Goal: Task Accomplishment & Management: Use online tool/utility

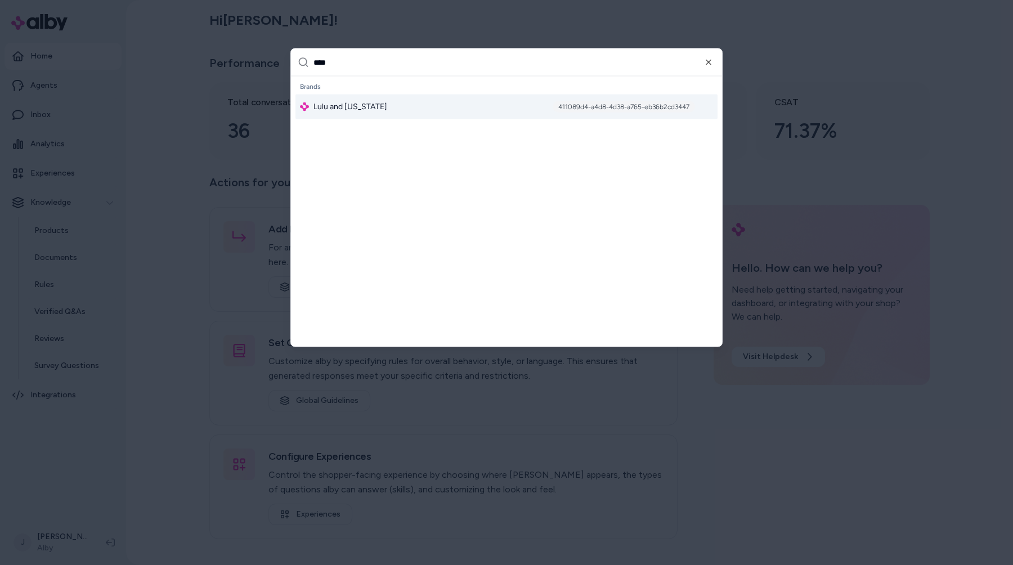
type input "****"
click at [507, 113] on div "Lulu and Georgia 411089d4-a4d8-4d38-a765-eb36b2cd3447" at bounding box center [507, 107] width 422 height 25
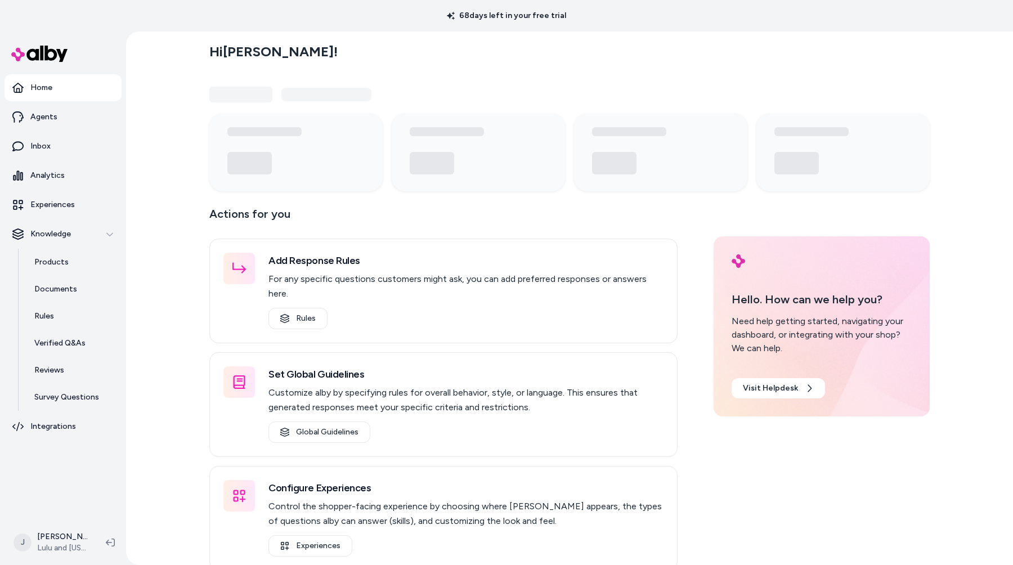
click at [163, 239] on div "Hi [PERSON_NAME] ! Actions for you Add Response Rules For any specific question…" at bounding box center [569, 299] width 887 height 534
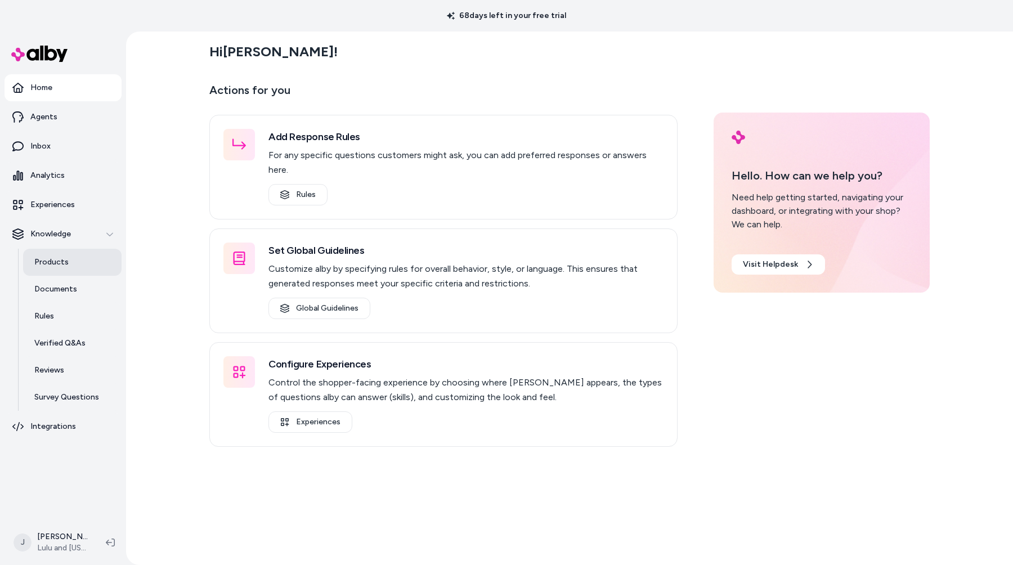
click at [99, 253] on link "Products" at bounding box center [72, 262] width 99 height 27
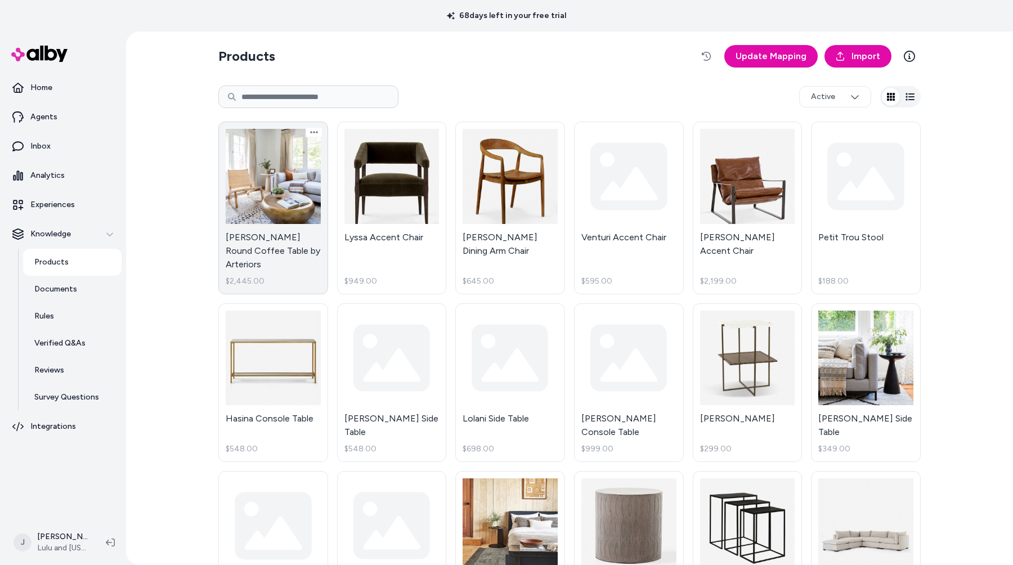
click at [253, 217] on link "Bates Round Coffee Table by Arteriors $2,445.00" at bounding box center [273, 208] width 110 height 173
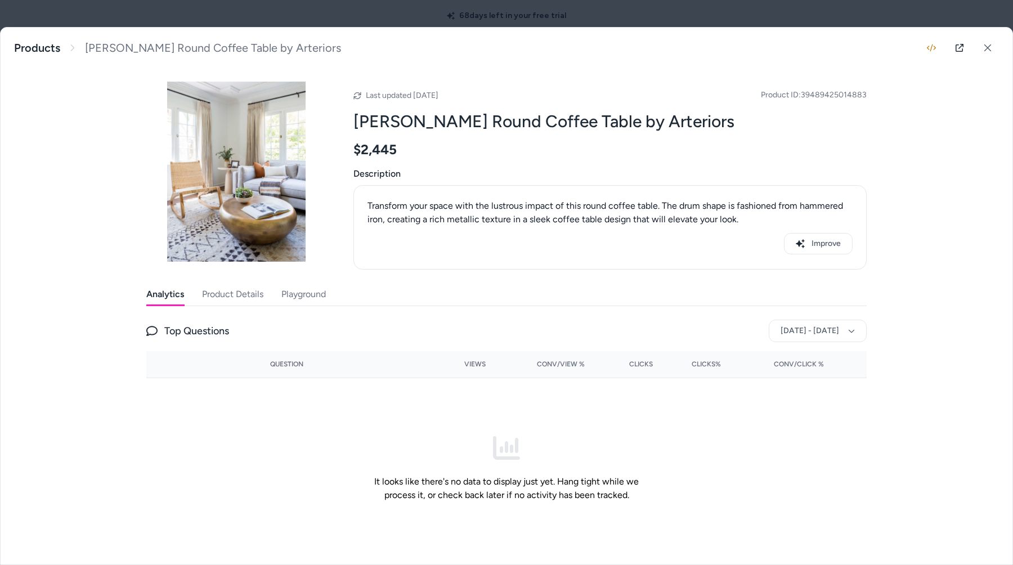
click at [261, 10] on div at bounding box center [506, 282] width 1013 height 565
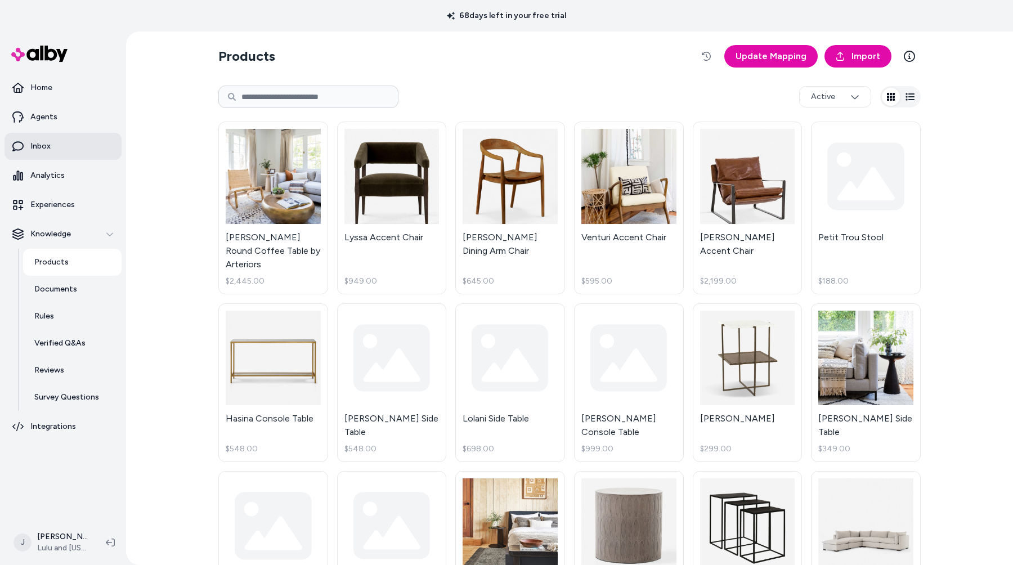
click at [51, 142] on link "Inbox" at bounding box center [63, 146] width 117 height 27
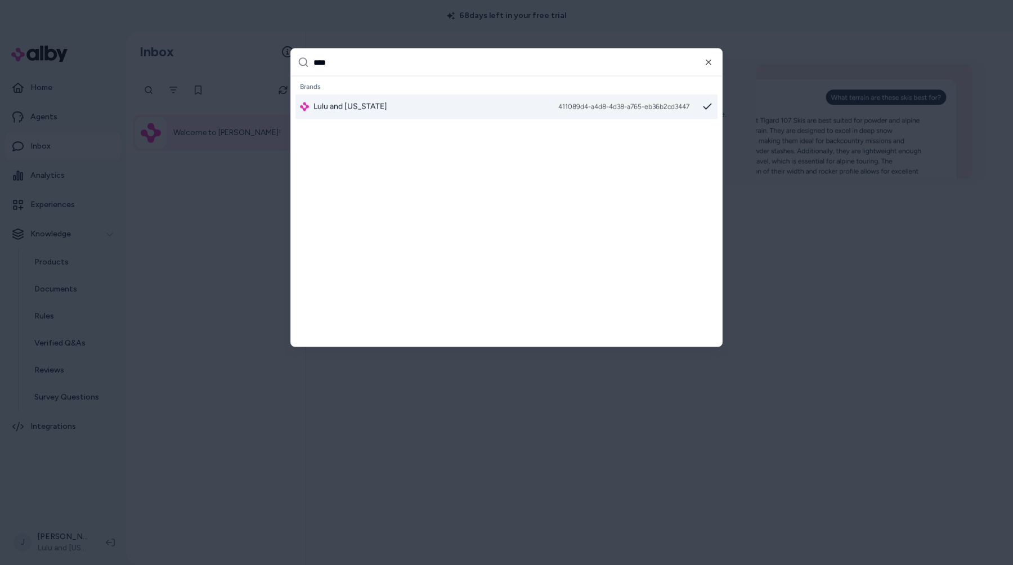
type input "****"
click at [217, 218] on div at bounding box center [506, 282] width 1013 height 565
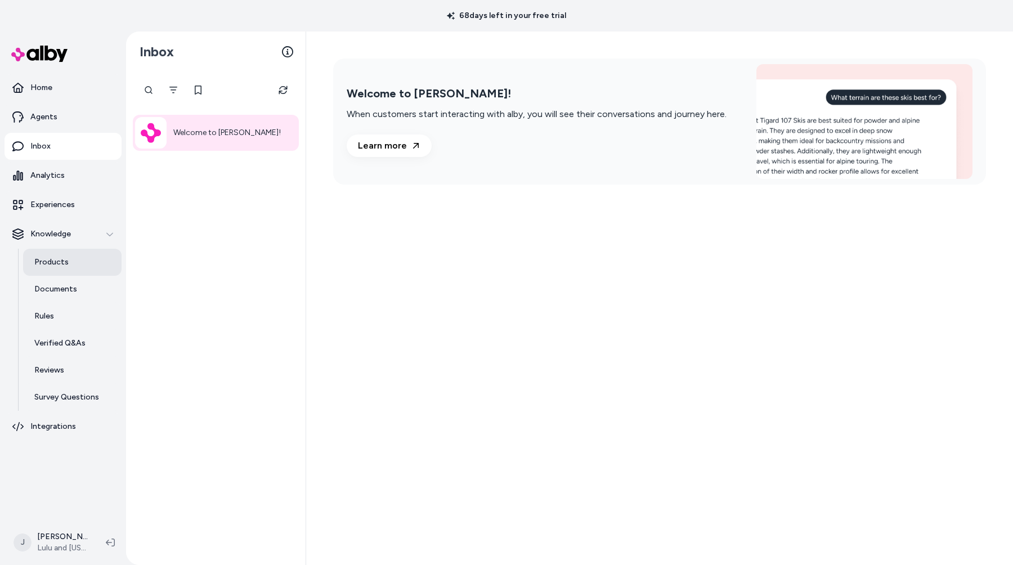
click at [92, 269] on link "Products" at bounding box center [72, 262] width 99 height 27
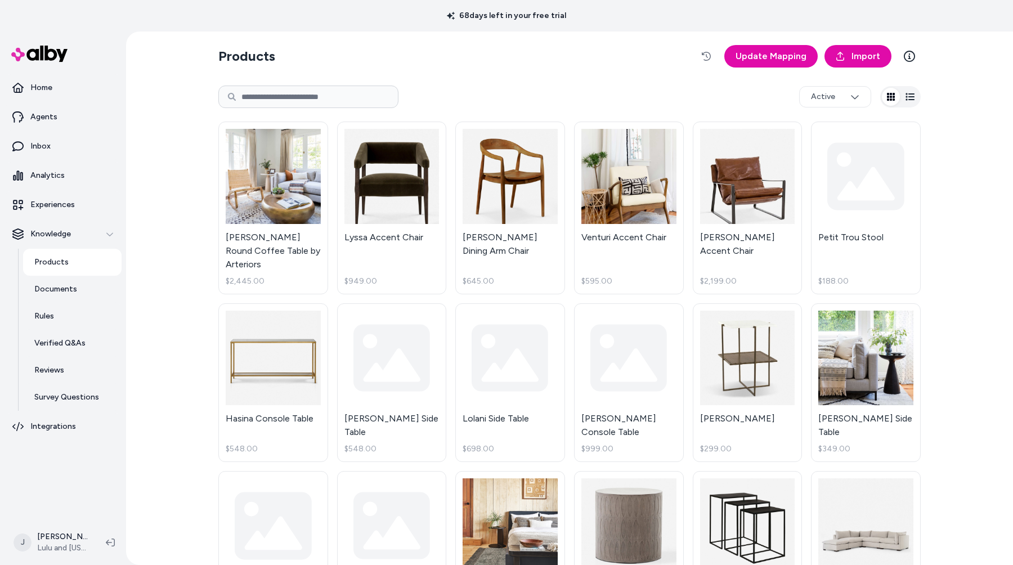
click at [694, 68] on section "Products Update Mapping Import" at bounding box center [569, 57] width 703 height 32
click at [703, 57] on button "button" at bounding box center [706, 56] width 23 height 23
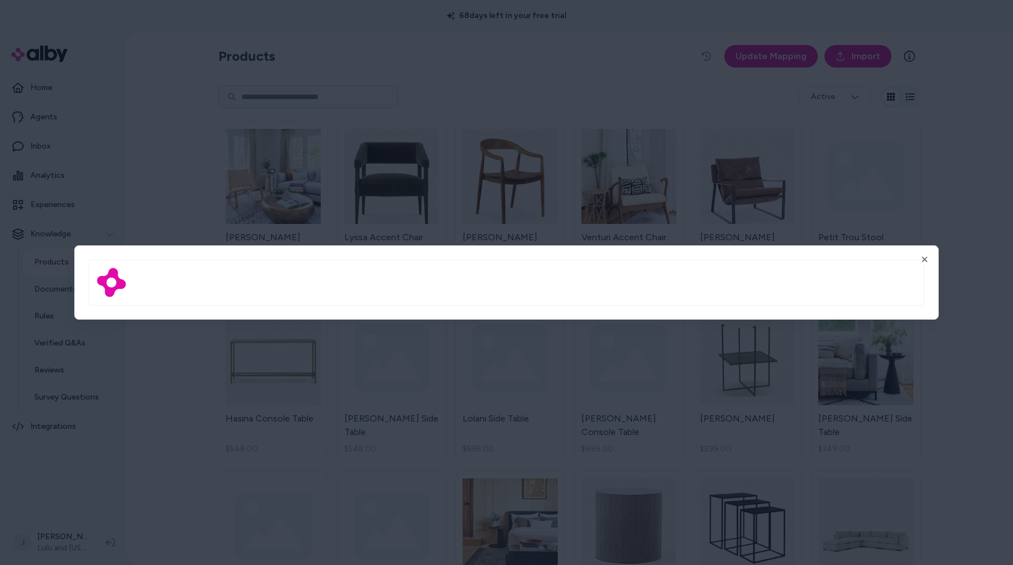
click at [609, 87] on div at bounding box center [506, 282] width 1013 height 565
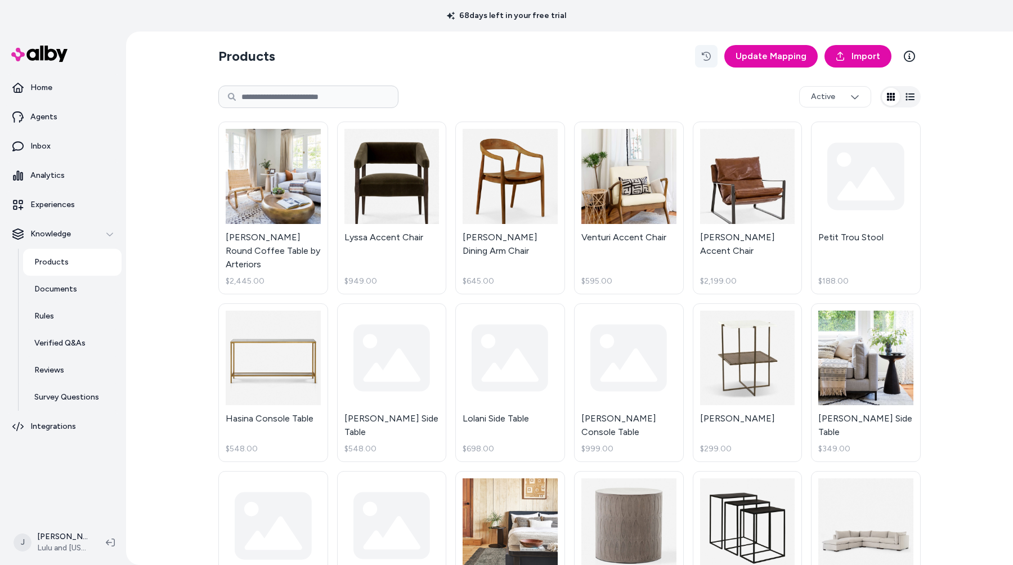
click at [711, 55] on icon "button" at bounding box center [706, 56] width 9 height 9
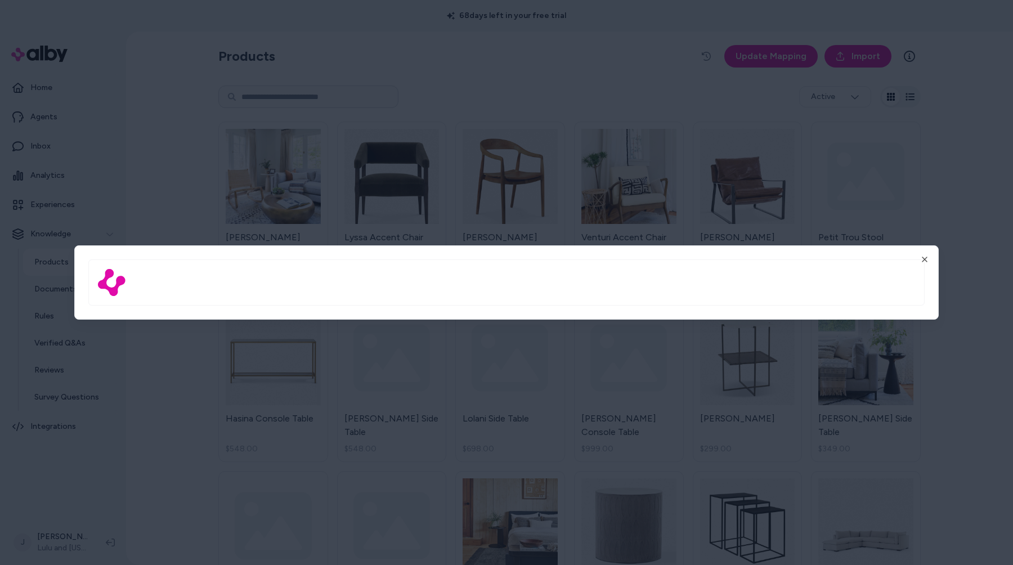
drag, startPoint x: 783, startPoint y: 299, endPoint x: 785, endPoint y: 321, distance: 22.6
click at [784, 320] on body "68 days left in your free trial Home Agents Inbox Analytics Experiences Knowled…" at bounding box center [506, 282] width 1013 height 565
click at [607, 84] on div at bounding box center [506, 282] width 1013 height 565
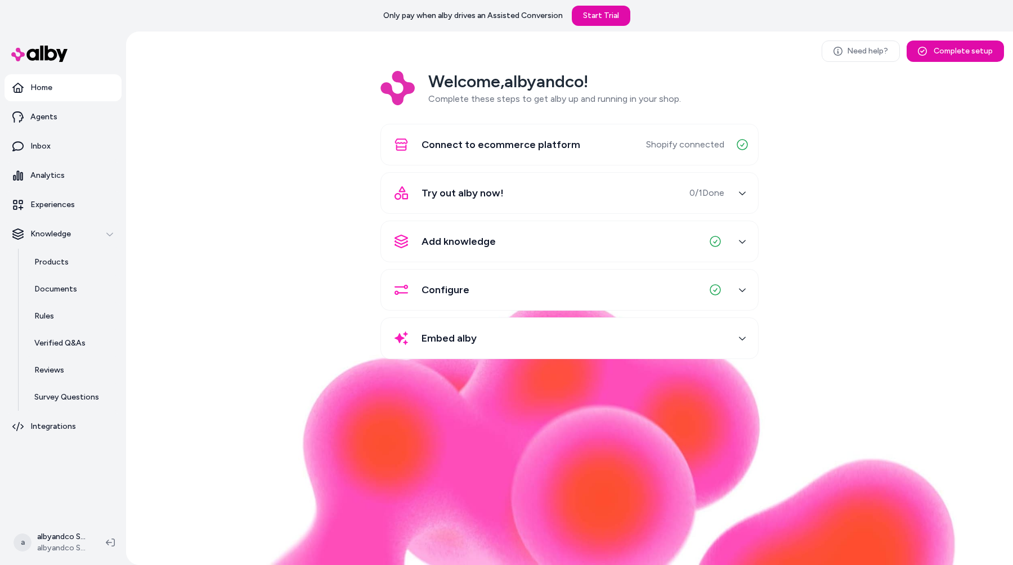
click at [881, 175] on div "Welcome, albyandco ! Complete these steps to get alby up and running in your sh…" at bounding box center [569, 223] width 869 height 304
click at [568, 423] on img at bounding box center [569, 431] width 775 height 269
click at [187, 93] on div "Welcome, albyandco ! Complete these steps to get alby up and running in your sh…" at bounding box center [569, 223] width 869 height 304
click at [163, 45] on div "Need help? Complete setup Welcome, albyandco ! Complete these steps to get alby…" at bounding box center [569, 299] width 887 height 534
click at [48, 539] on html "Only pay when alby drives an Assisted Conversion Start Trial Home Agents Inbox …" at bounding box center [506, 282] width 1013 height 565
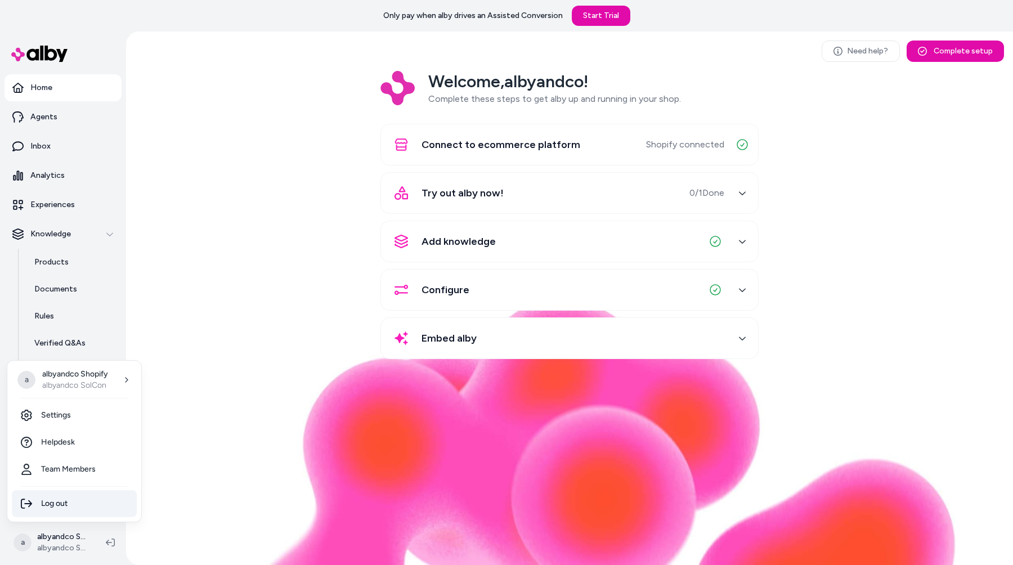
click at [59, 506] on div "Log out" at bounding box center [74, 503] width 125 height 27
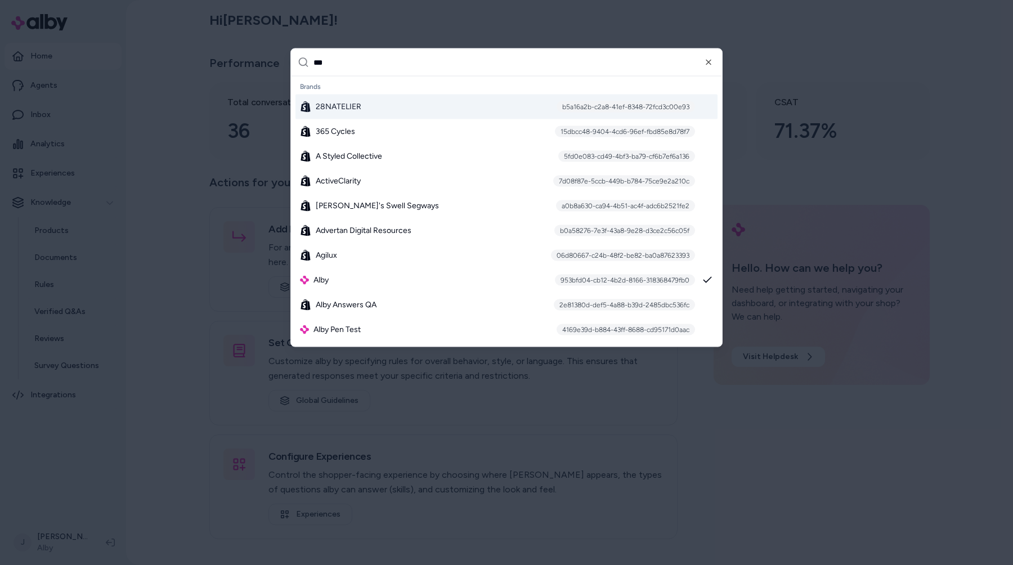
type input "****"
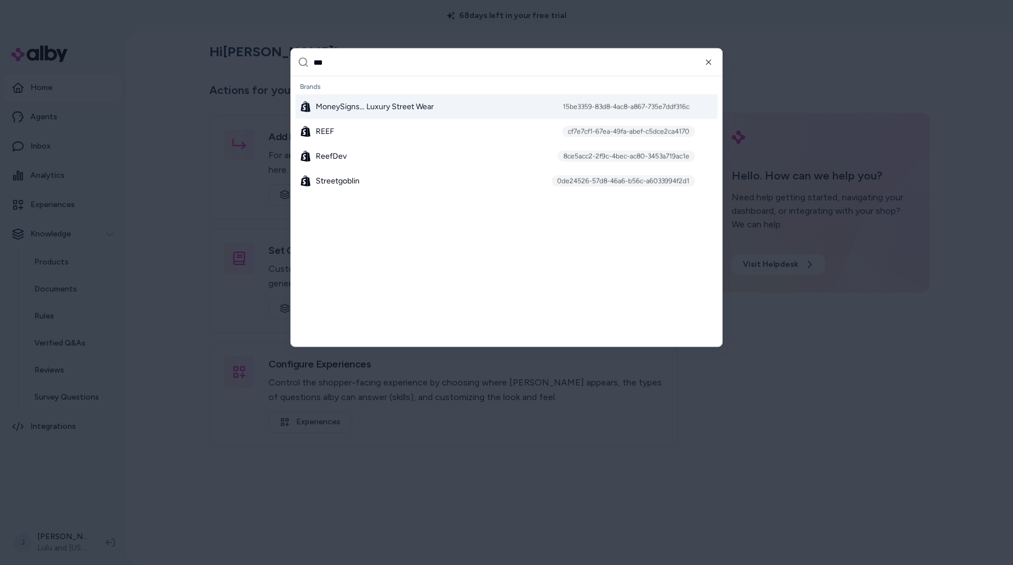
type input "****"
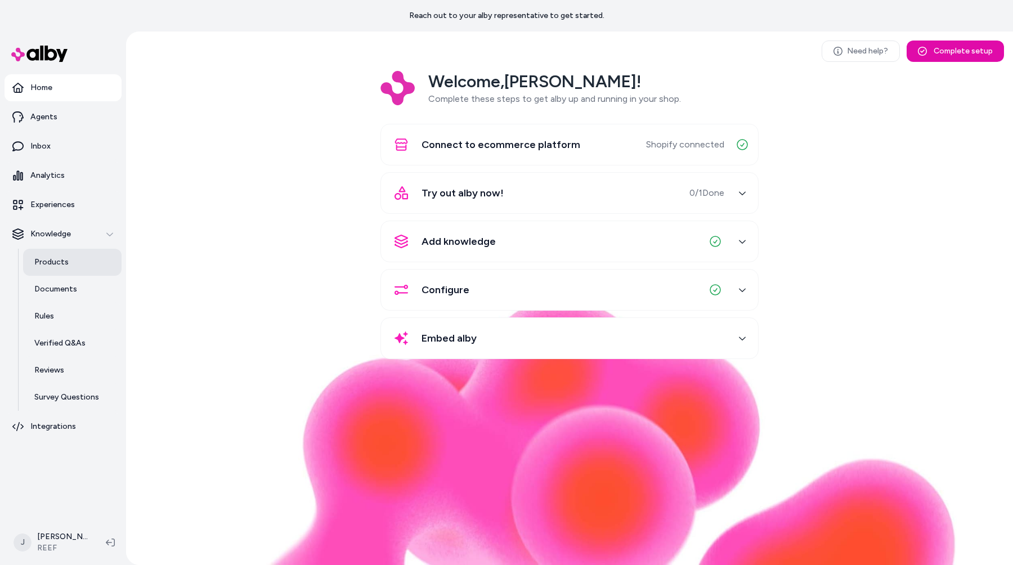
click at [102, 263] on link "Products" at bounding box center [72, 262] width 99 height 27
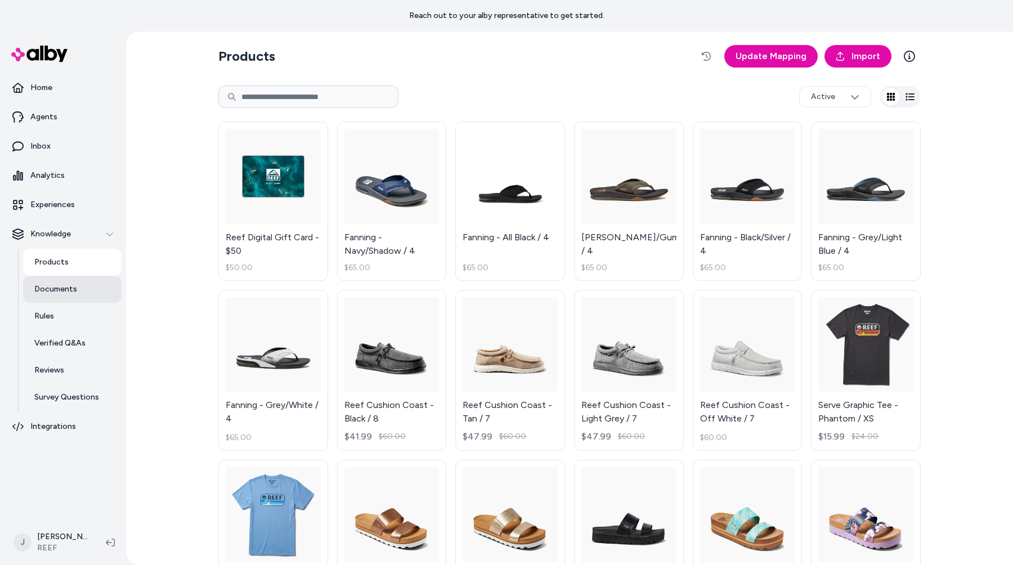
click at [93, 292] on link "Documents" at bounding box center [72, 289] width 99 height 27
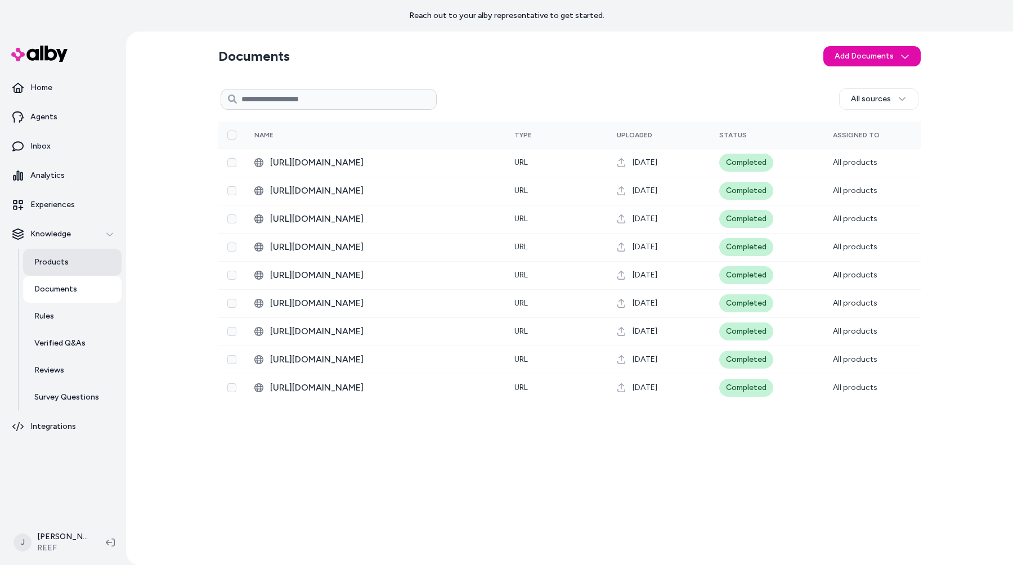
click at [90, 265] on link "Products" at bounding box center [72, 262] width 99 height 27
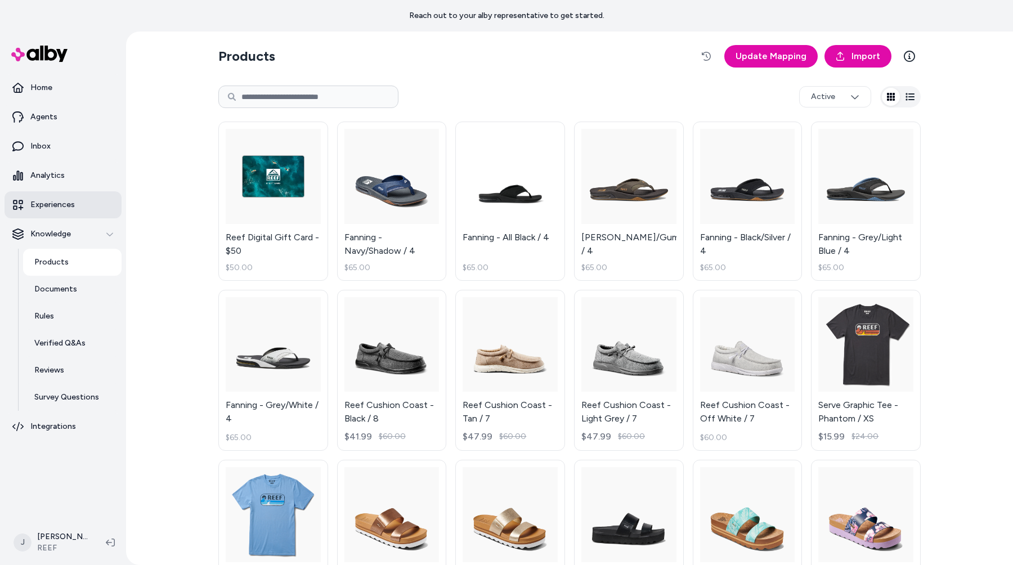
click at [91, 202] on link "Experiences" at bounding box center [63, 204] width 117 height 27
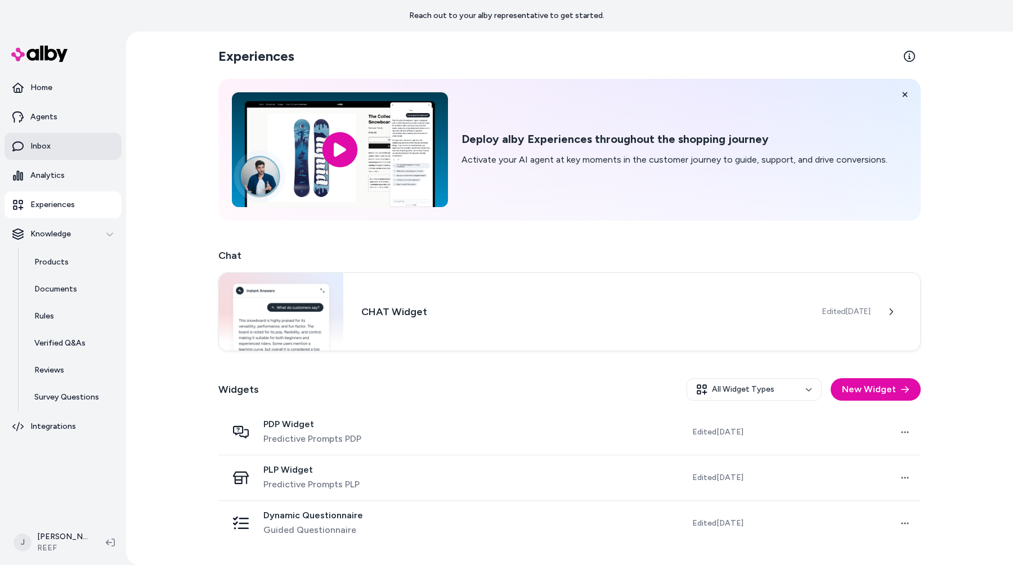
click at [96, 144] on link "Inbox" at bounding box center [63, 146] width 117 height 27
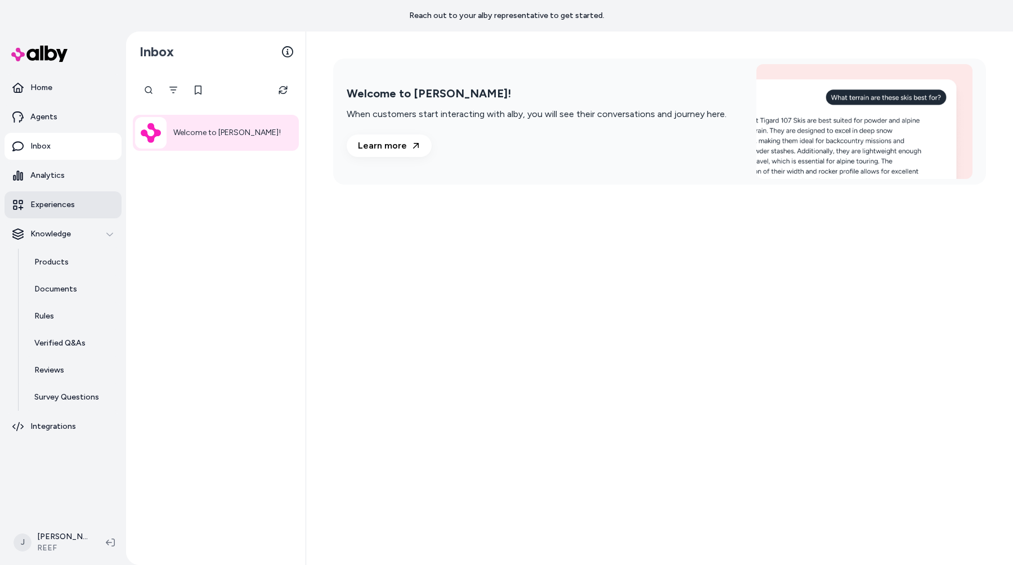
click at [79, 209] on link "Experiences" at bounding box center [63, 204] width 117 height 27
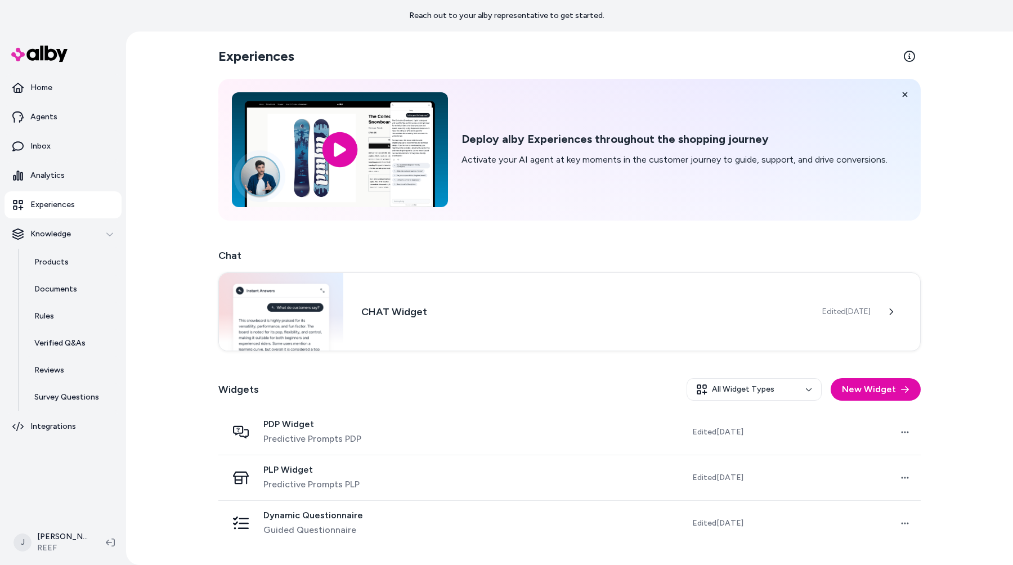
click at [390, 537] on div "Dynamic Questionnaire Guided Questionnaire" at bounding box center [332, 523] width 211 height 27
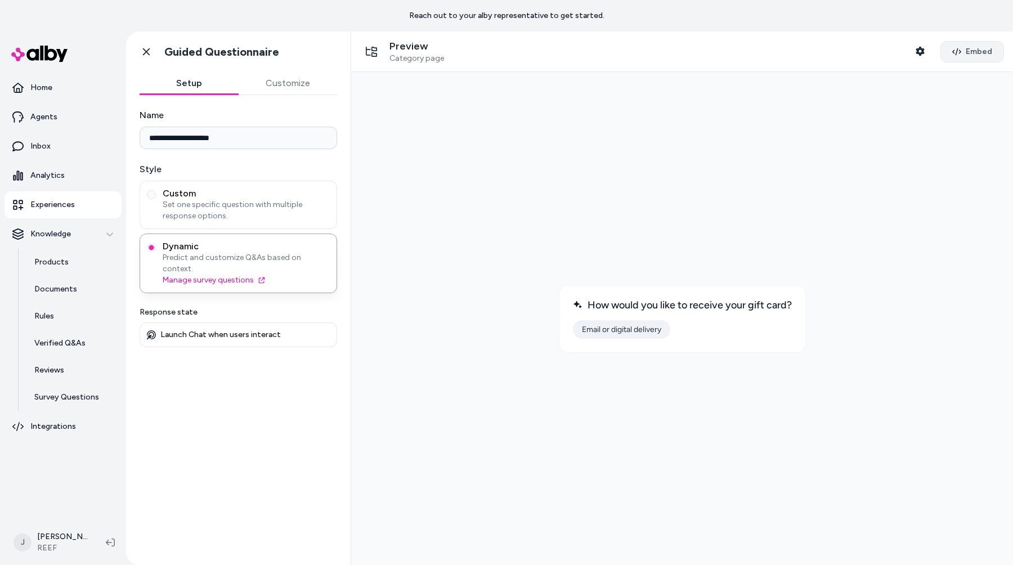
click at [967, 55] on button "Embed" at bounding box center [973, 51] width 64 height 21
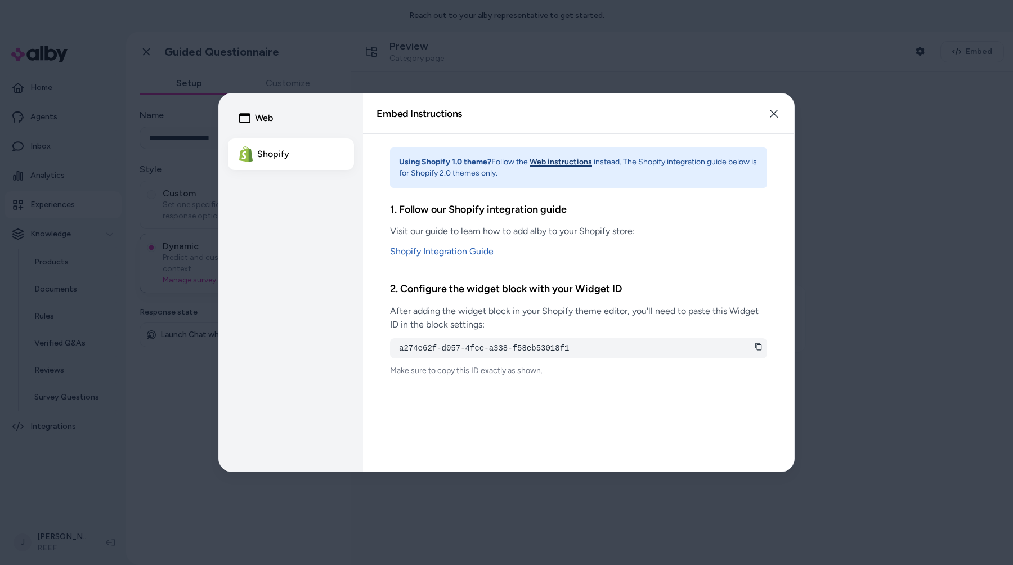
click at [291, 118] on button "Web" at bounding box center [291, 118] width 126 height 32
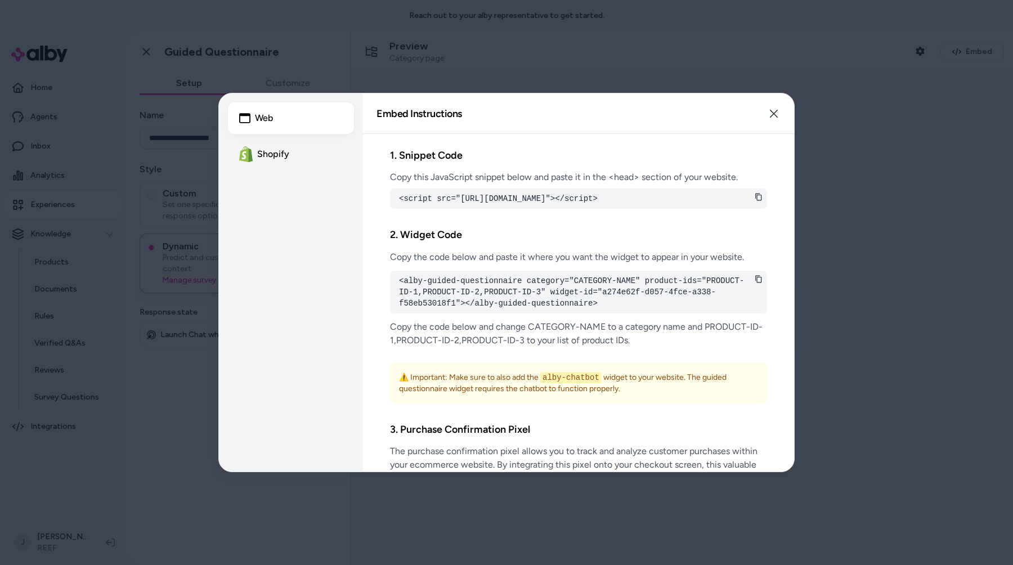
click at [291, 161] on button "Shopify" at bounding box center [291, 154] width 126 height 32
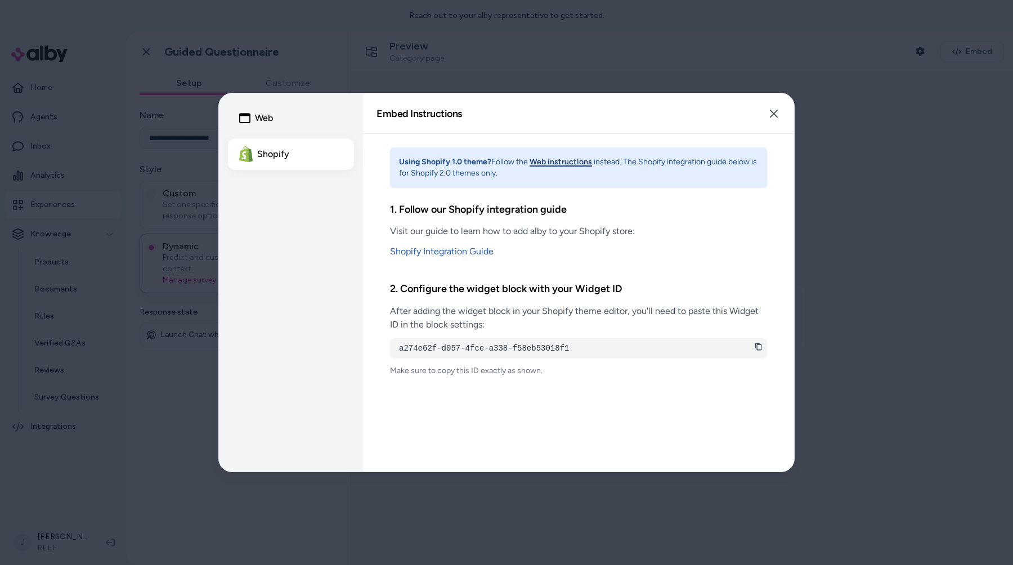
click at [604, 38] on div at bounding box center [506, 282] width 1013 height 565
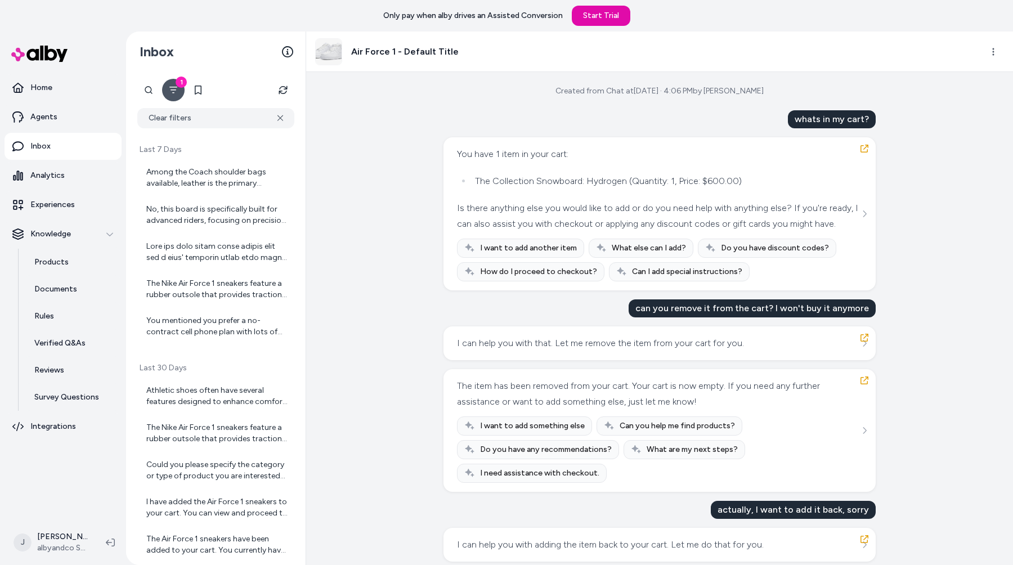
click at [950, 356] on div "Created from Chat at [DATE] · 4:06 PM by [PERSON_NAME] whats in my cart? You ha…" at bounding box center [659, 318] width 707 height 493
